Goal: Answer question/provide support: Answer question/provide support

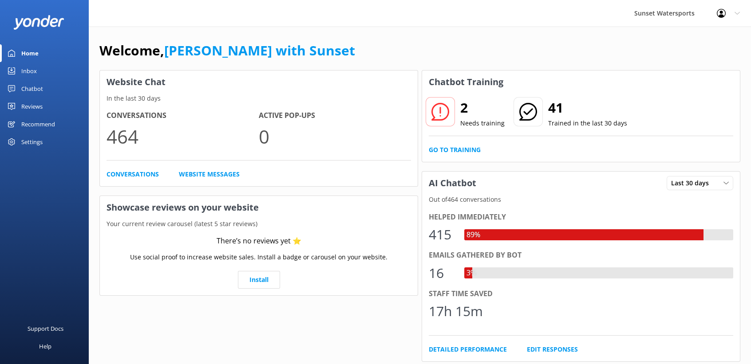
click at [24, 72] on div "Inbox" at bounding box center [29, 71] width 16 height 18
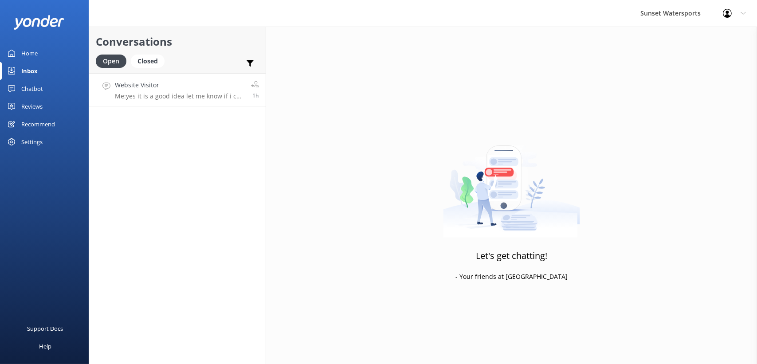
click at [168, 91] on div "Website Visitor Me: yes it is a good idea let me know if i can be of any help d…" at bounding box center [180, 89] width 130 height 19
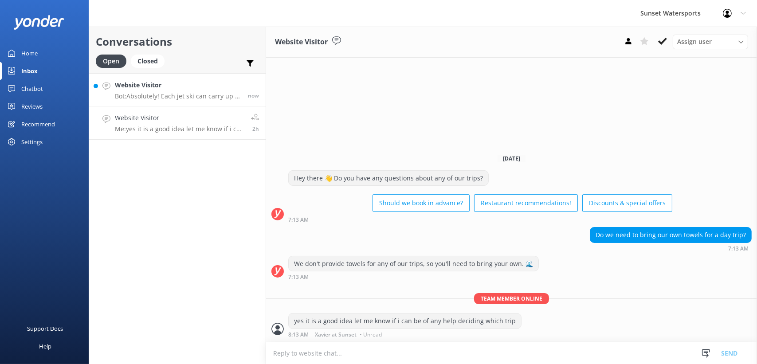
click at [187, 98] on p "Bot: Absolutely! Each jet ski can carry up to 2 riders, and there's no extra ch…" at bounding box center [178, 96] width 126 height 8
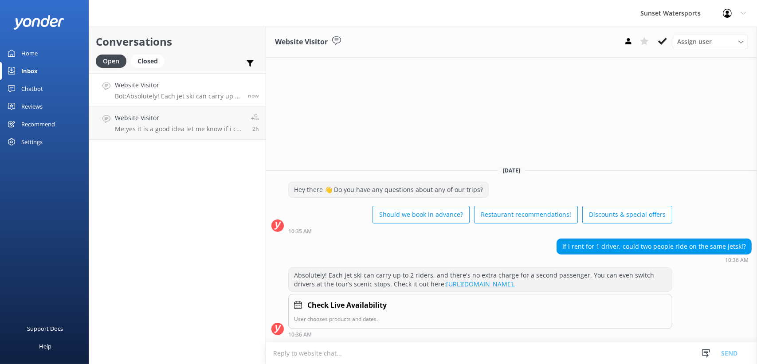
click at [318, 353] on textarea at bounding box center [511, 353] width 491 height 22
type textarea "Y"
click at [411, 353] on textarea "Yes. We also some discounts for September." at bounding box center [511, 353] width 491 height 22
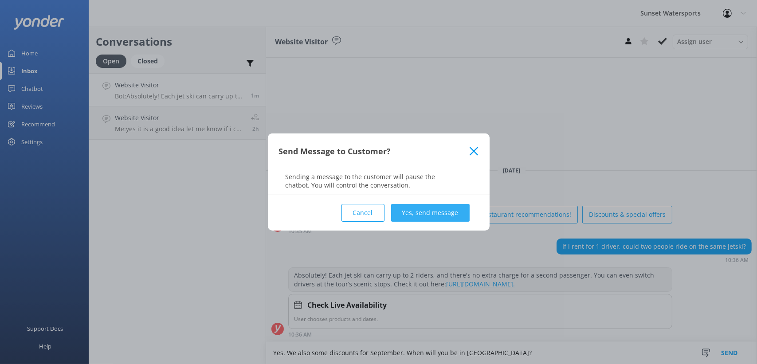
type textarea "Yes. We also some discounts for September. When will you be in [GEOGRAPHIC_DATA…"
click at [435, 214] on button "Yes, send message" at bounding box center [430, 213] width 79 height 18
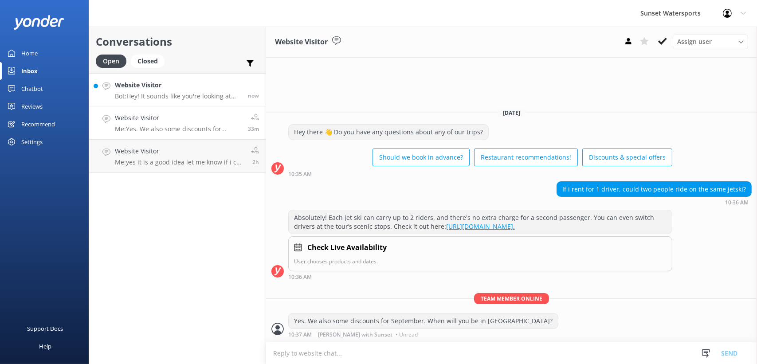
click at [161, 97] on p "Bot: Hey! It sounds like you're looking at the Sunset Sip & Sail. Prices can va…" at bounding box center [178, 96] width 126 height 8
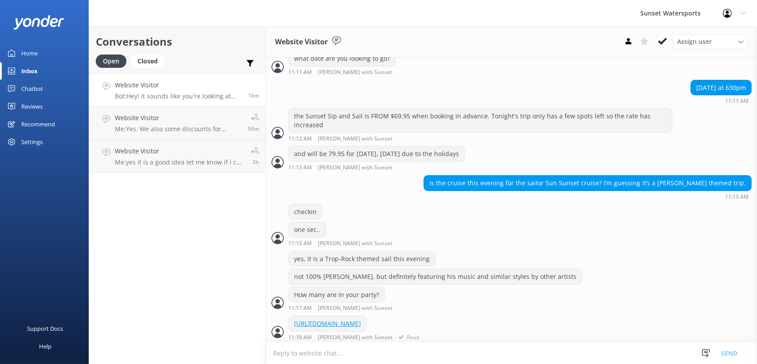
scroll to position [255, 0]
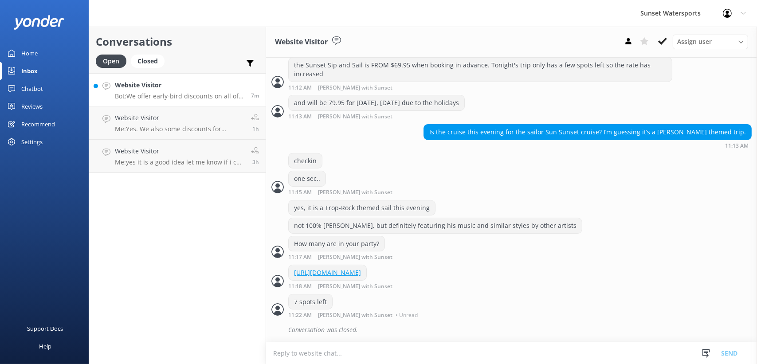
click at [174, 94] on p "Bot: We offer early-bird discounts on all of our morning trips! Plus, when you …" at bounding box center [180, 96] width 130 height 8
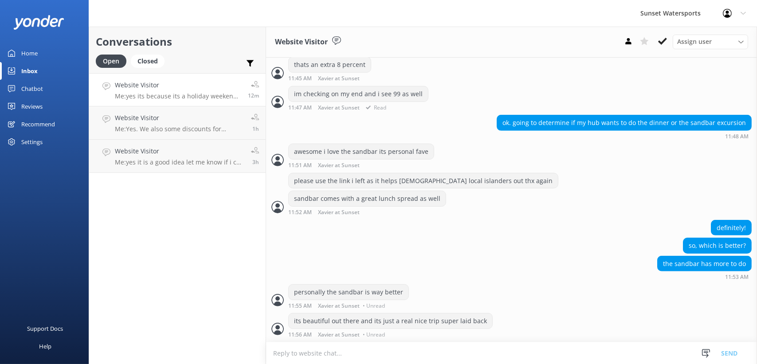
scroll to position [842, 0]
click at [31, 69] on div "Inbox" at bounding box center [29, 71] width 16 height 18
